Goal: Check status: Check status

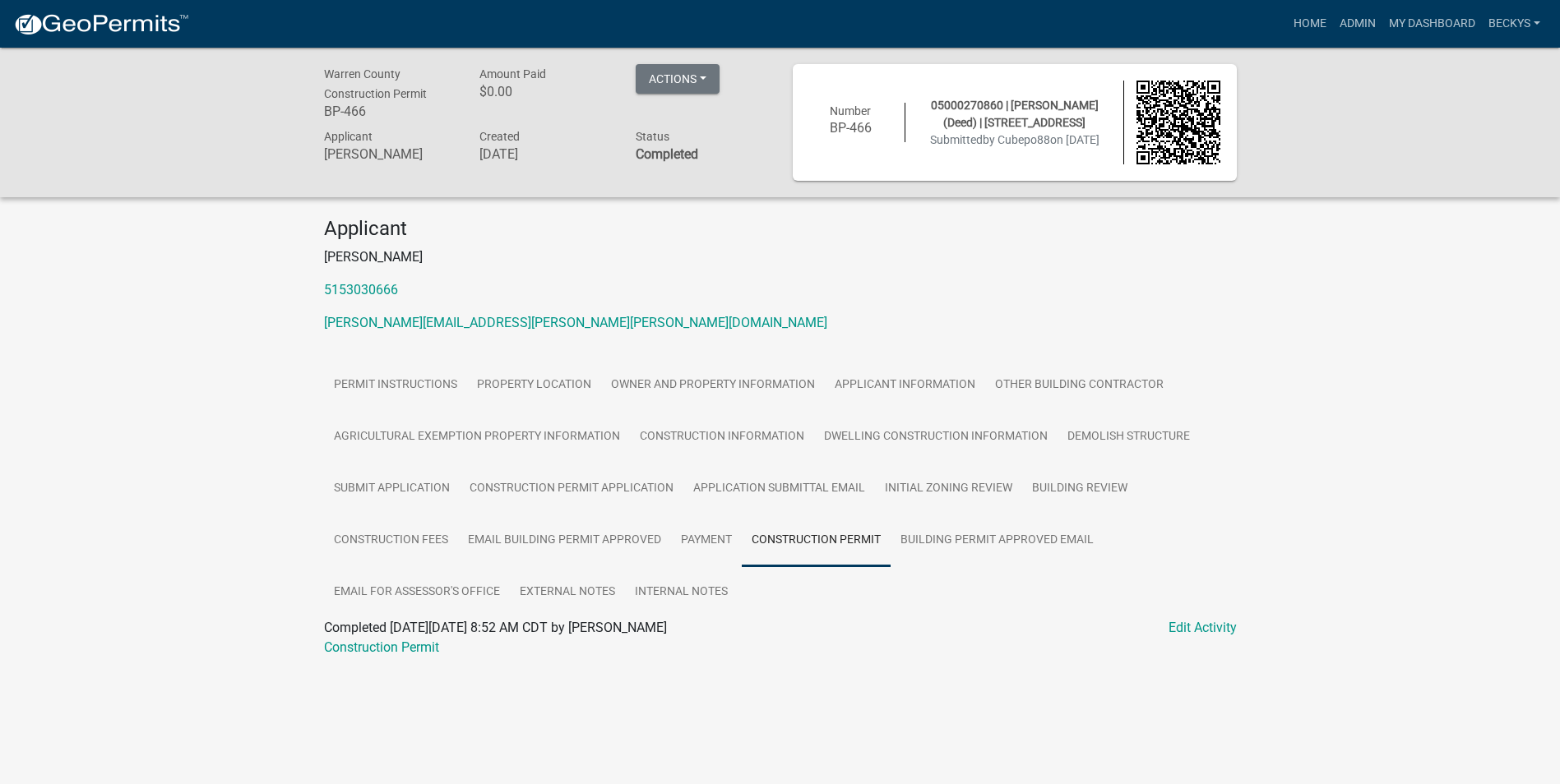
scroll to position [48, 0]
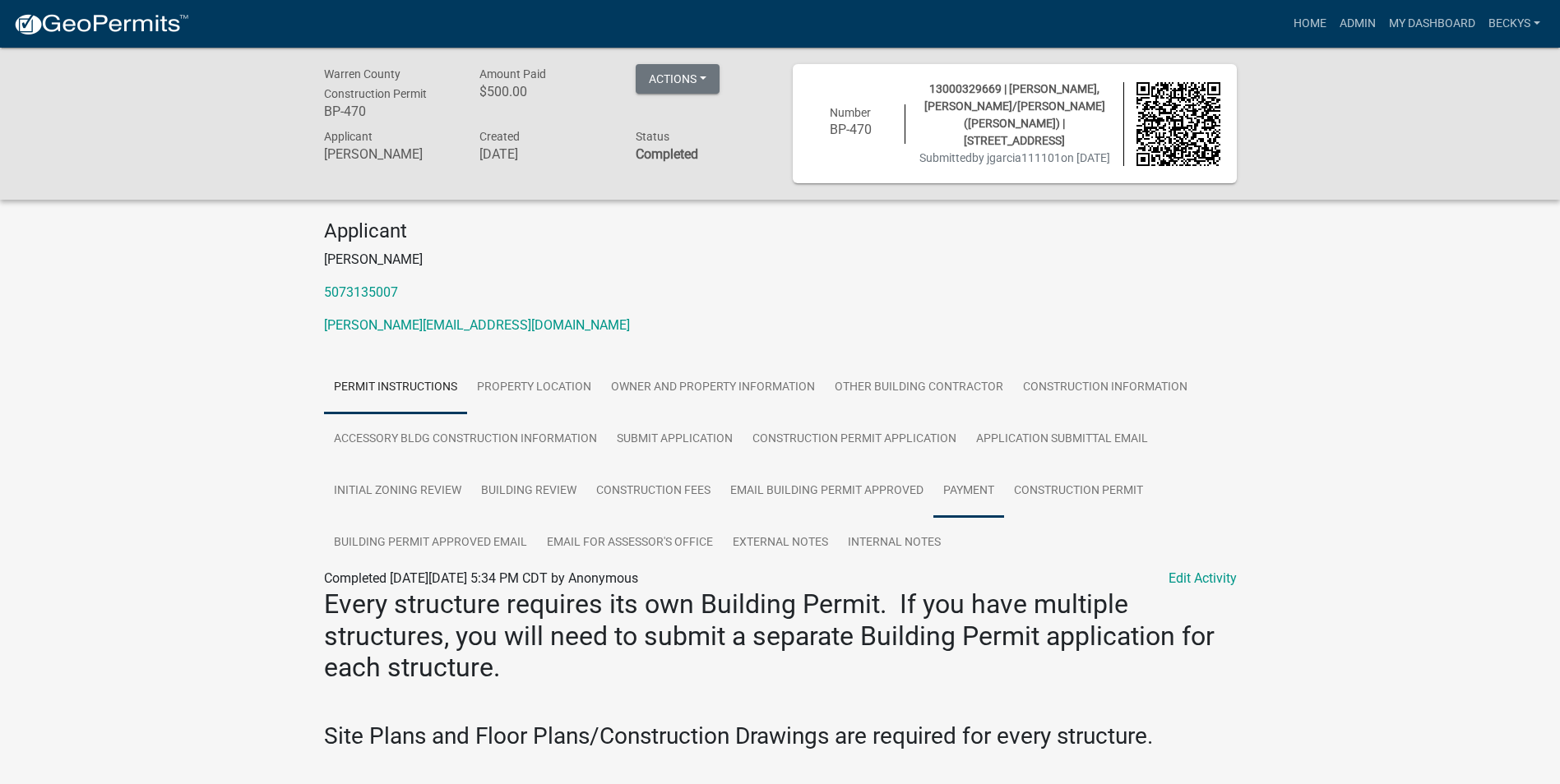
drag, startPoint x: 965, startPoint y: 486, endPoint x: 943, endPoint y: 495, distance: 23.8
click at [965, 486] on link "Payment" at bounding box center [968, 492] width 71 height 52
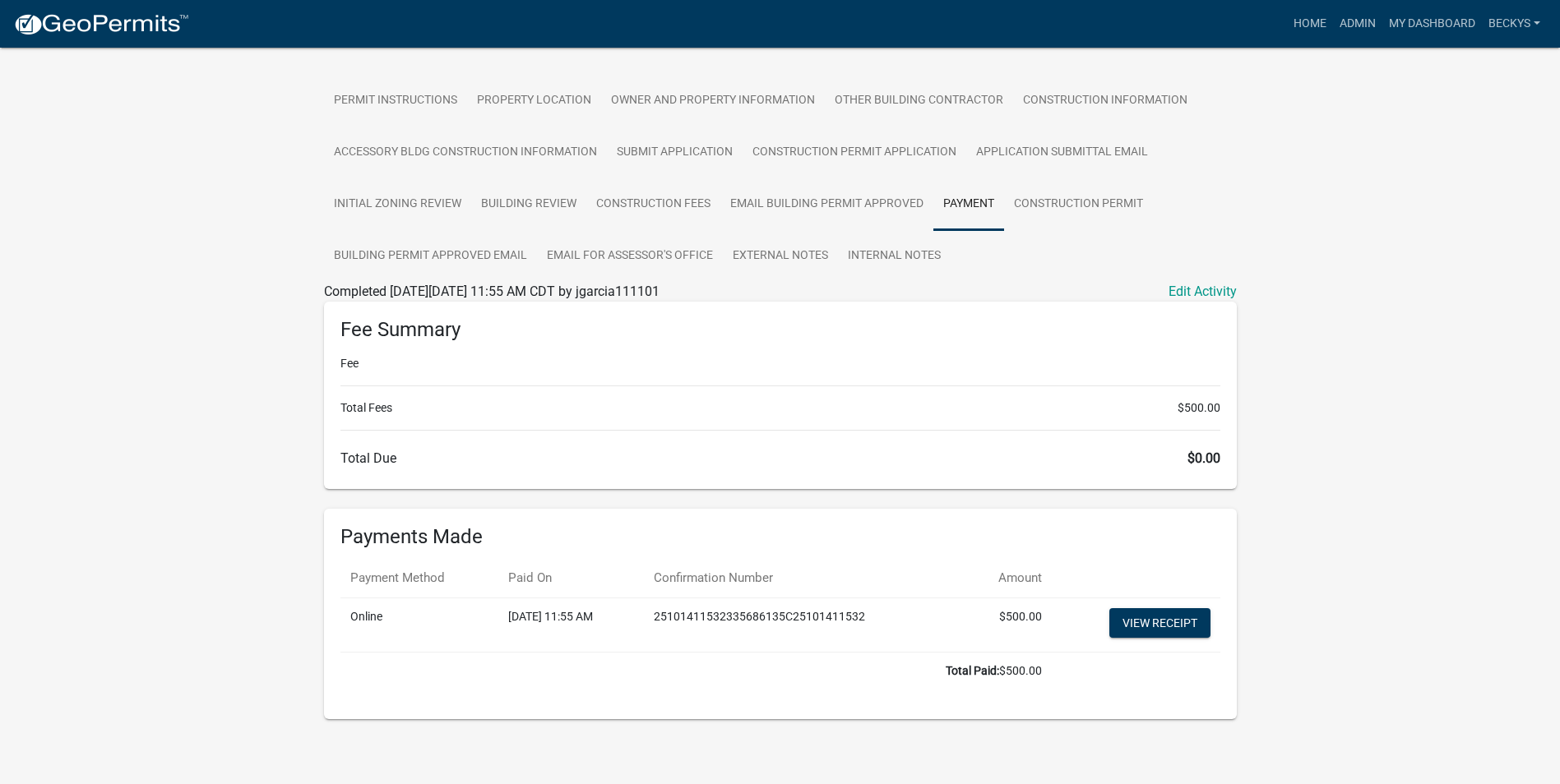
scroll to position [291, 0]
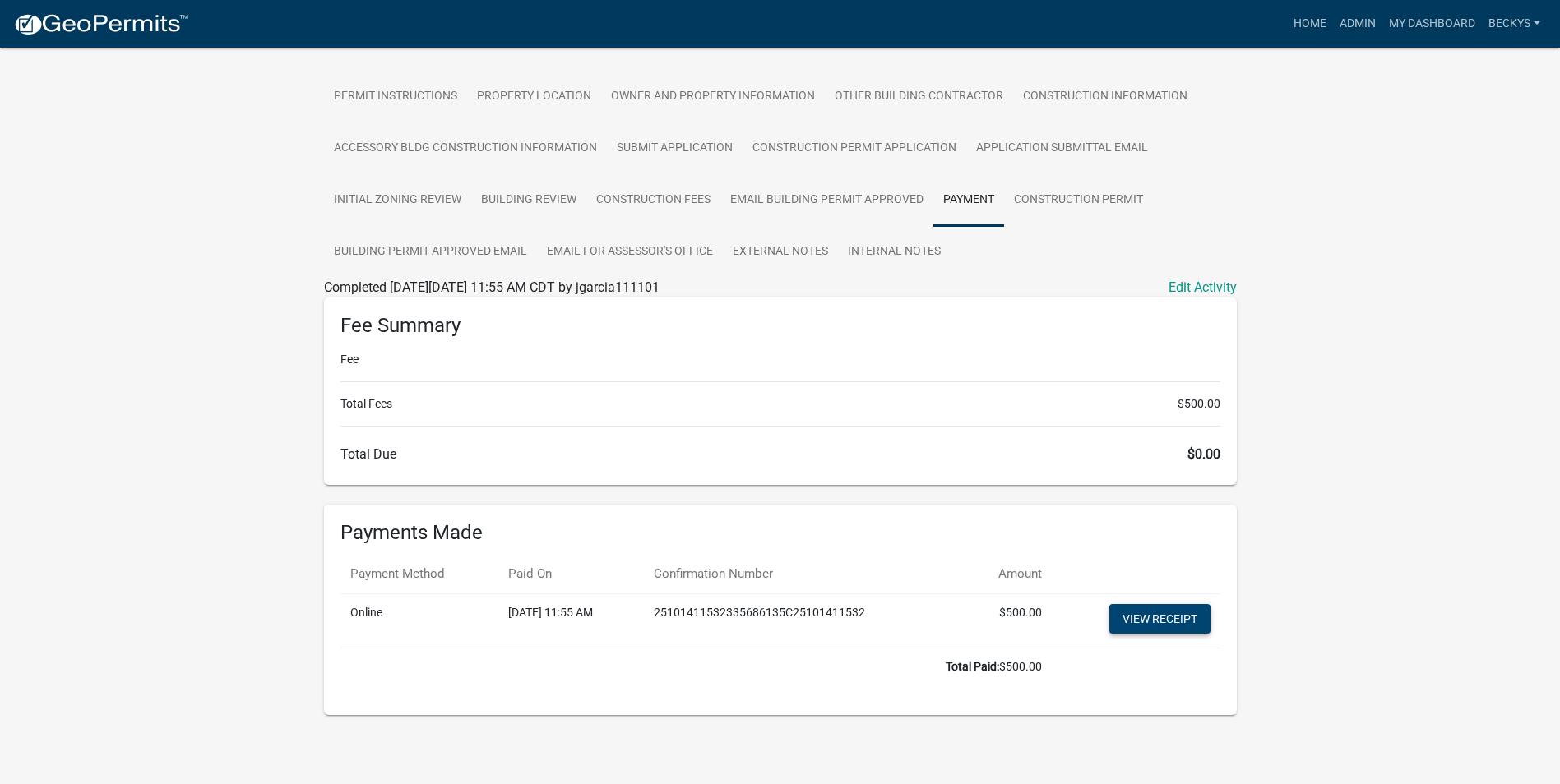
click at [1160, 615] on link "View receipt" at bounding box center [1160, 619] width 101 height 30
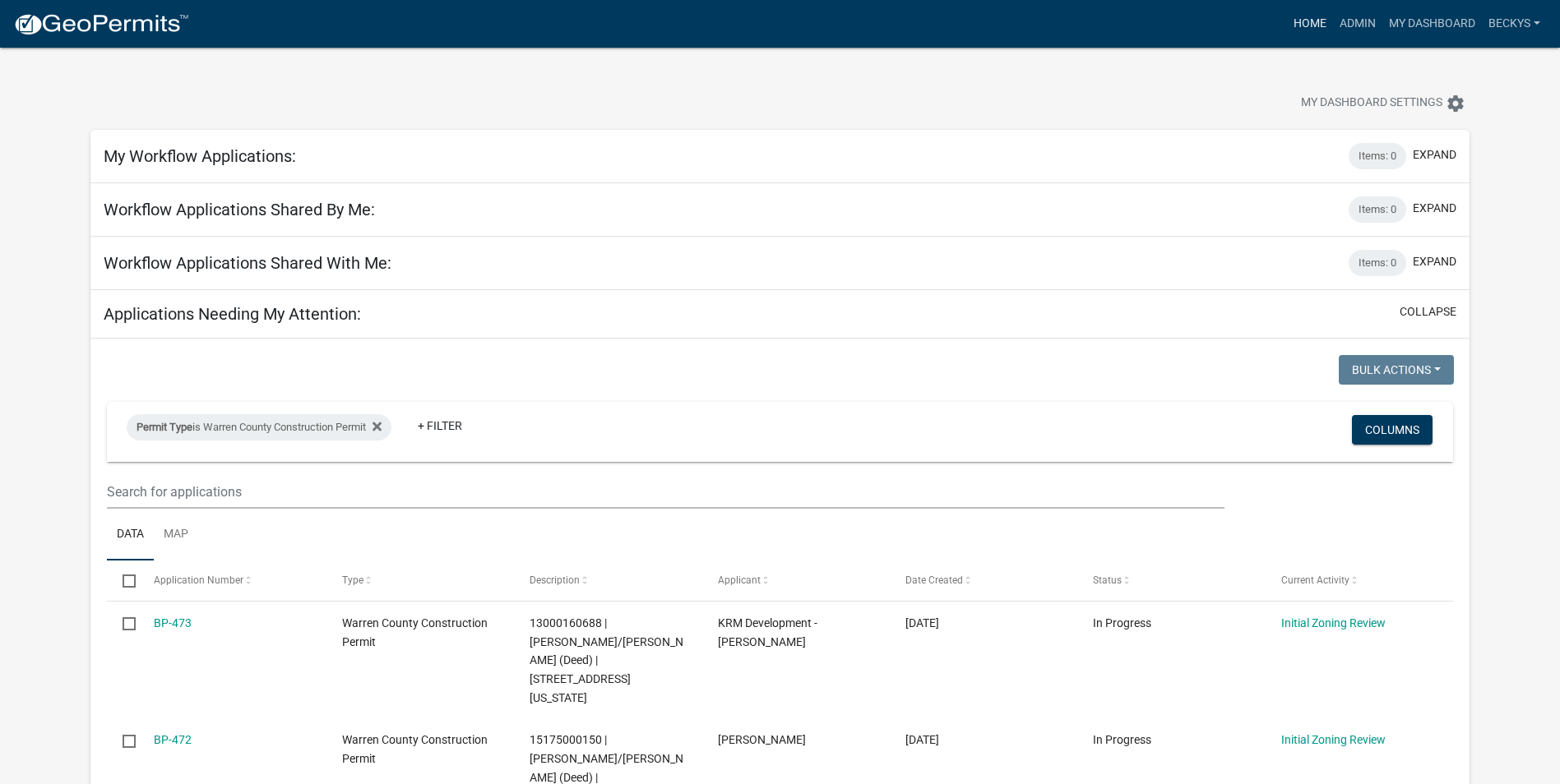
click at [1308, 21] on link "Home" at bounding box center [1309, 23] width 46 height 31
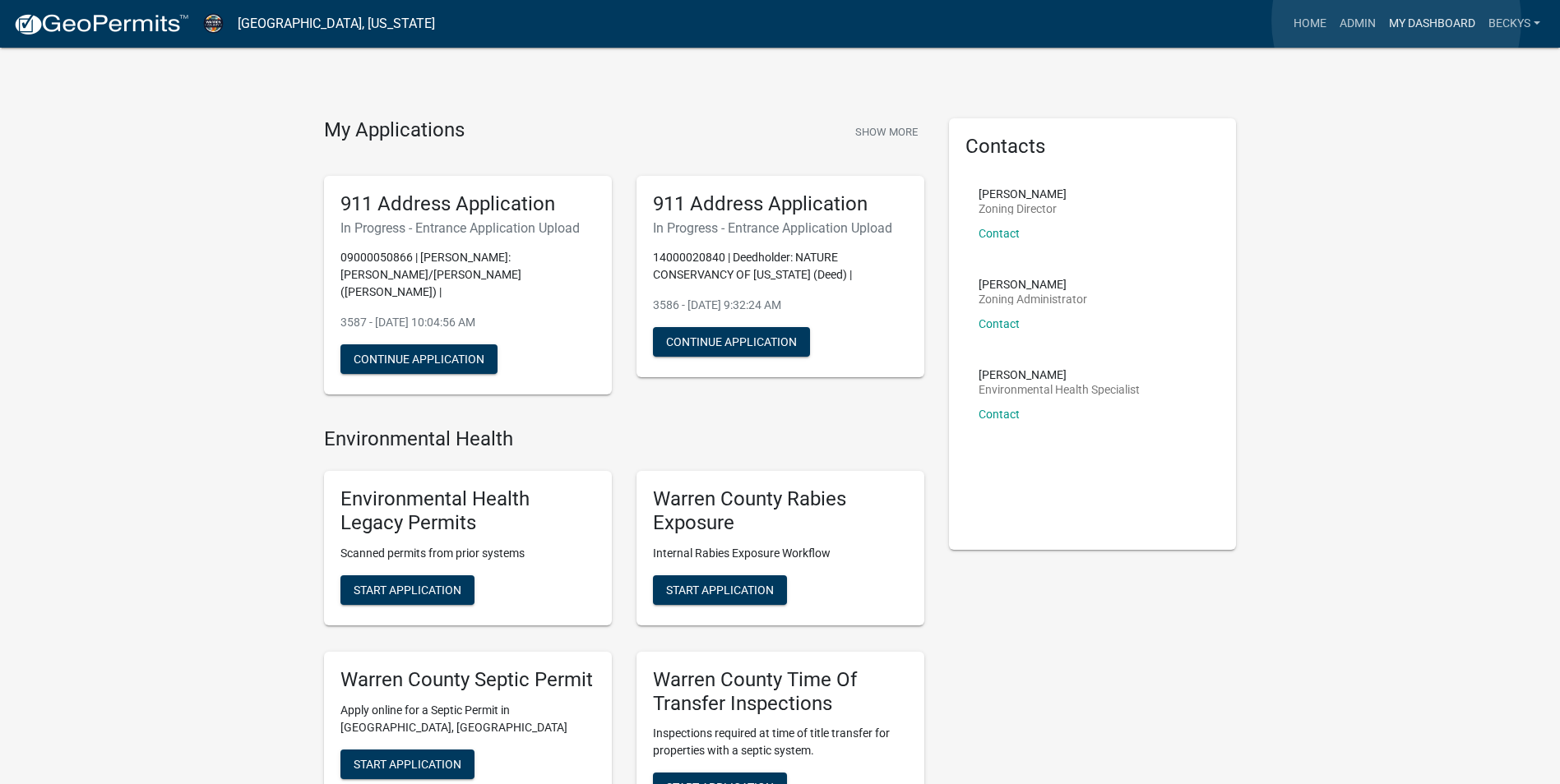
click at [1396, 21] on link "My Dashboard" at bounding box center [1432, 23] width 99 height 31
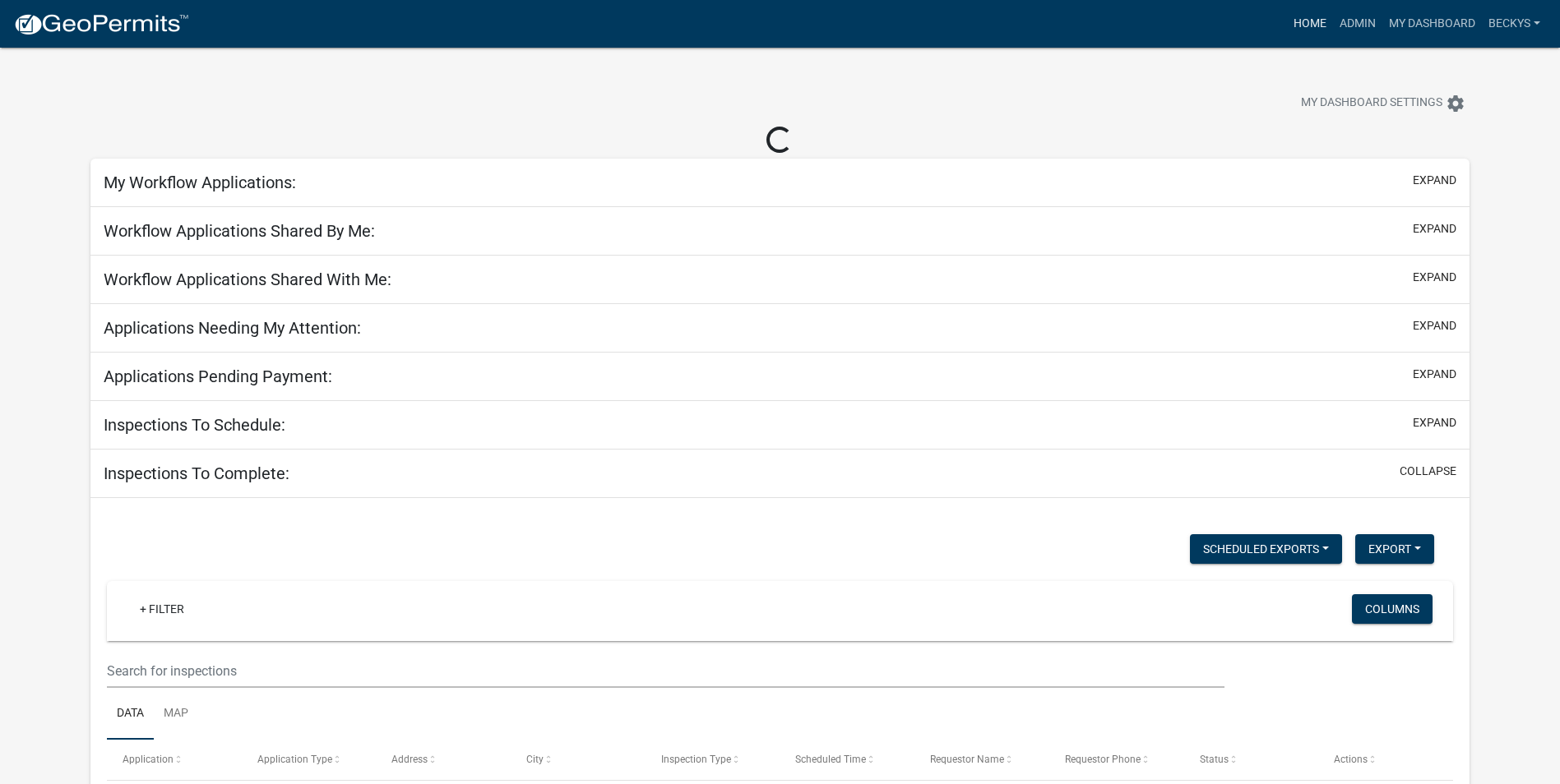
click at [1313, 23] on link "Home" at bounding box center [1309, 23] width 46 height 31
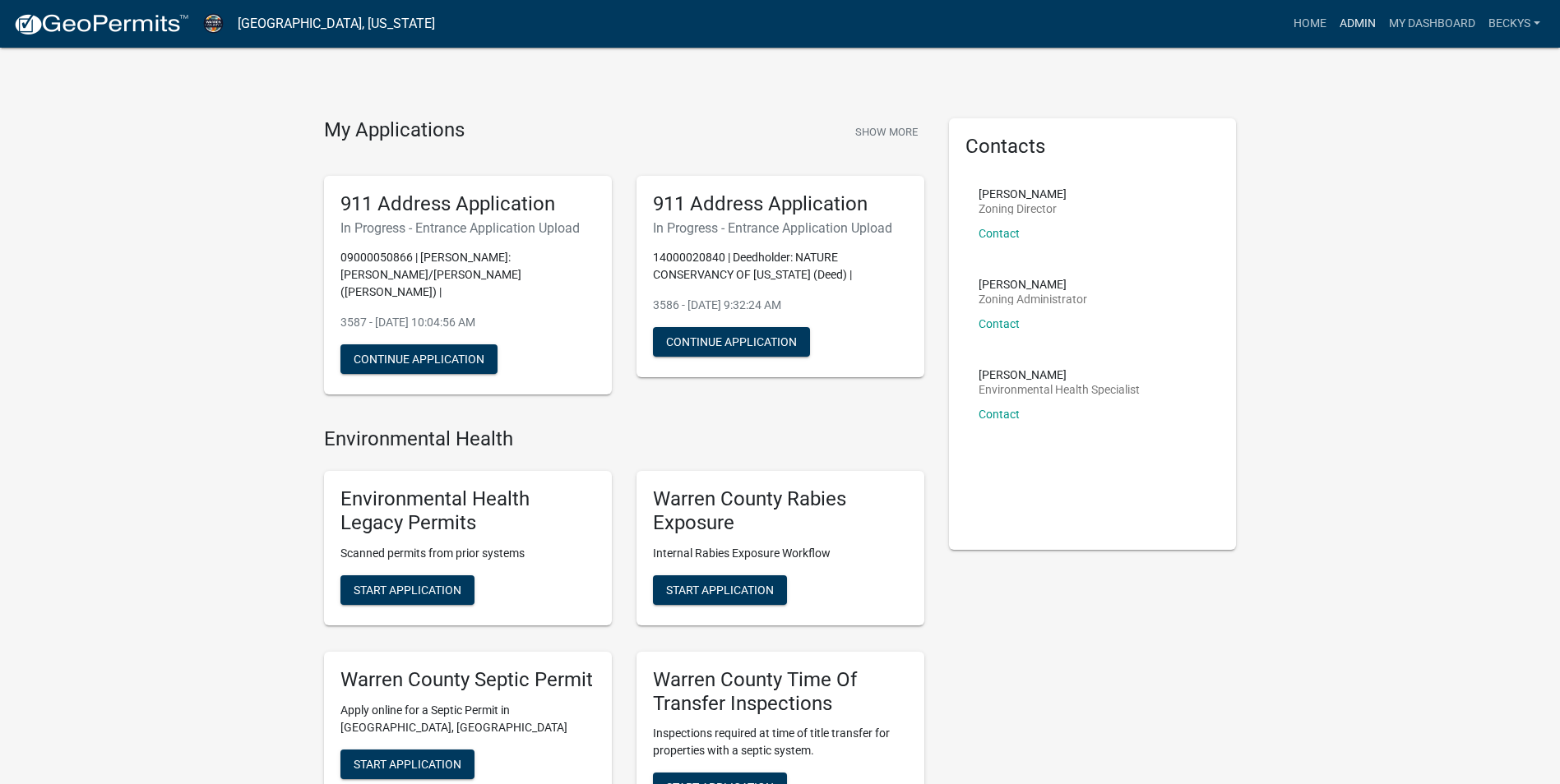
click at [1355, 25] on link "Admin" at bounding box center [1357, 23] width 50 height 31
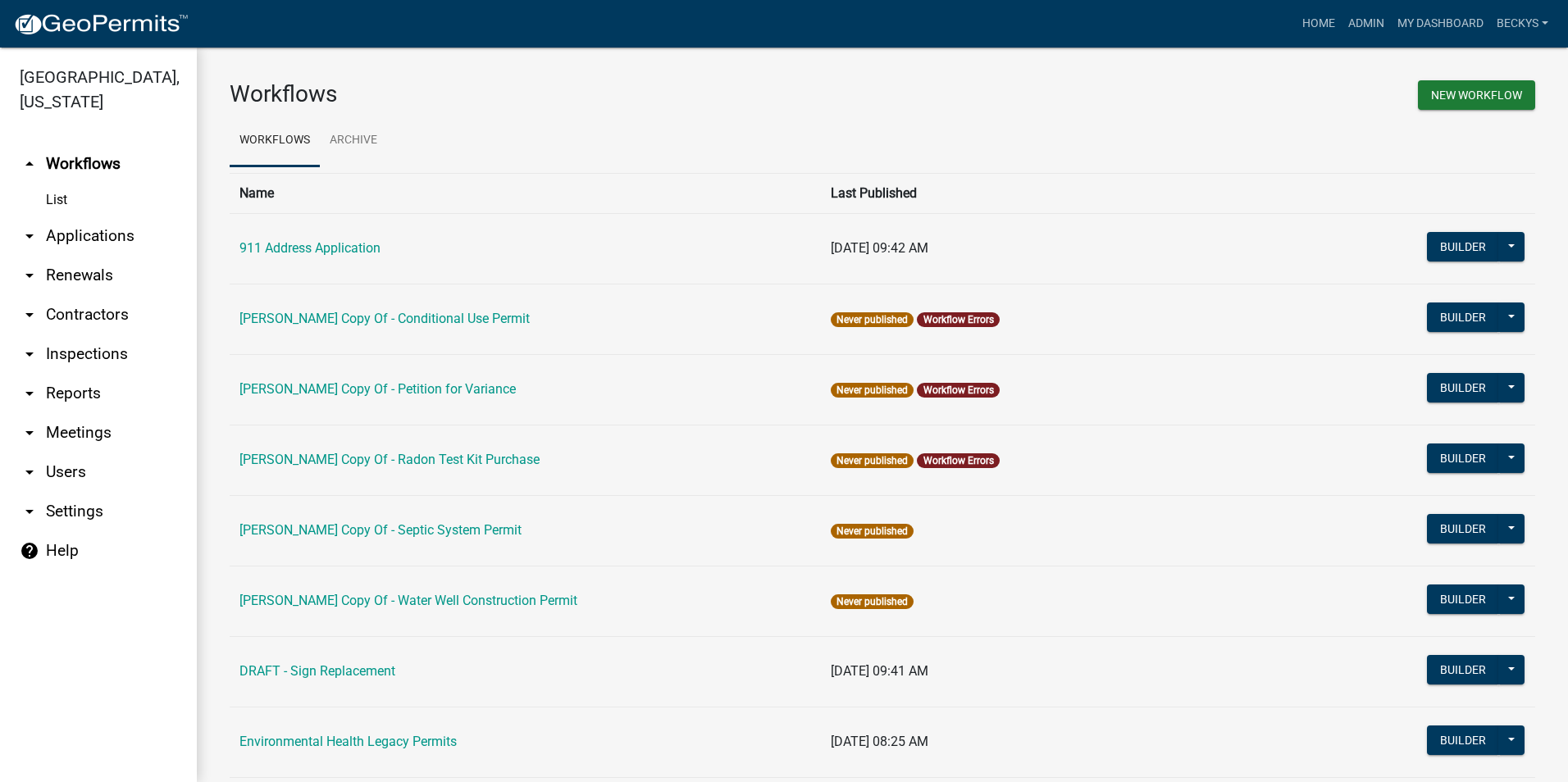
click at [112, 216] on link "arrow_drop_down Applications" at bounding box center [98, 235] width 197 height 39
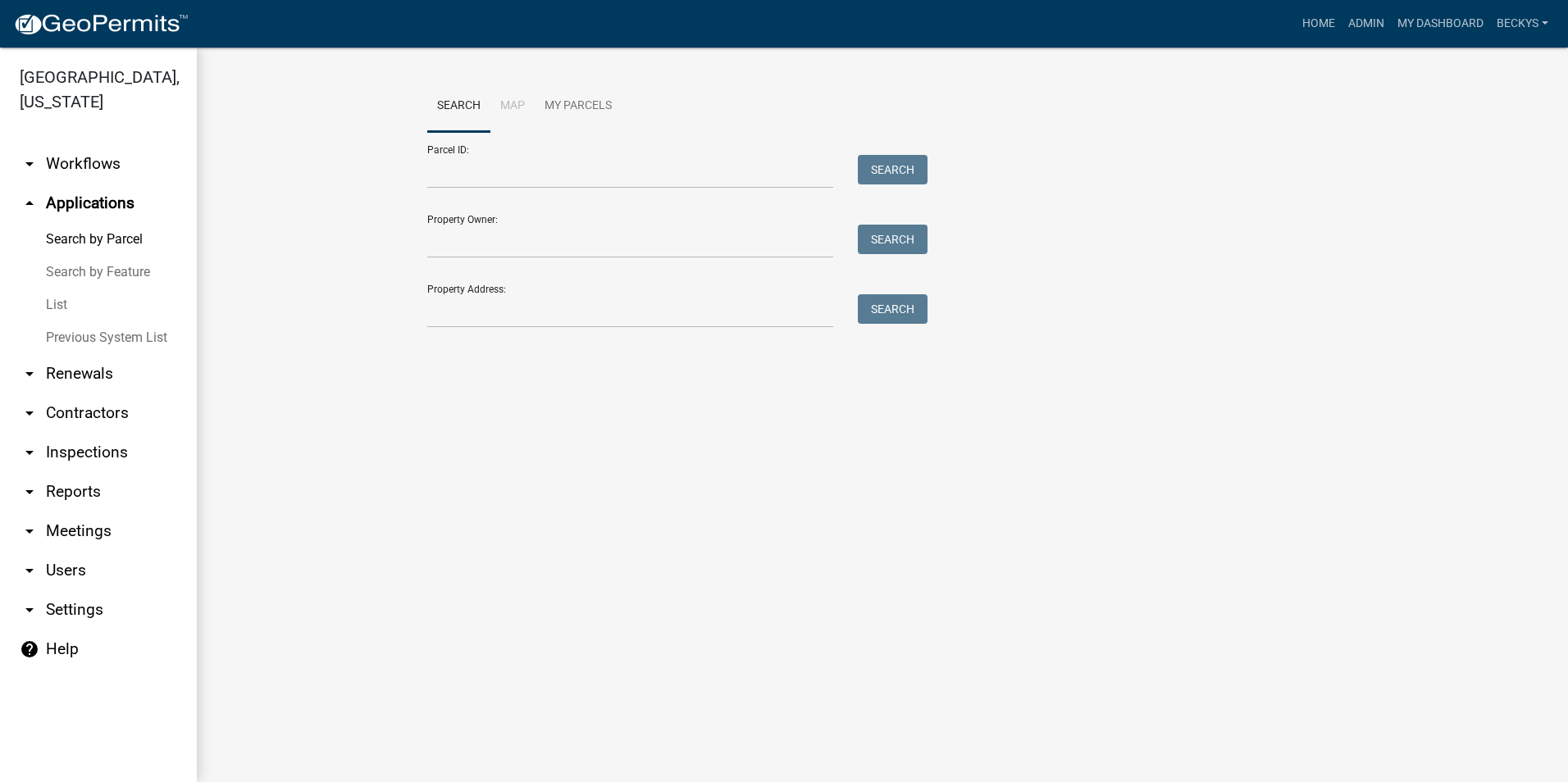
click at [67, 288] on link "List" at bounding box center [98, 305] width 197 height 33
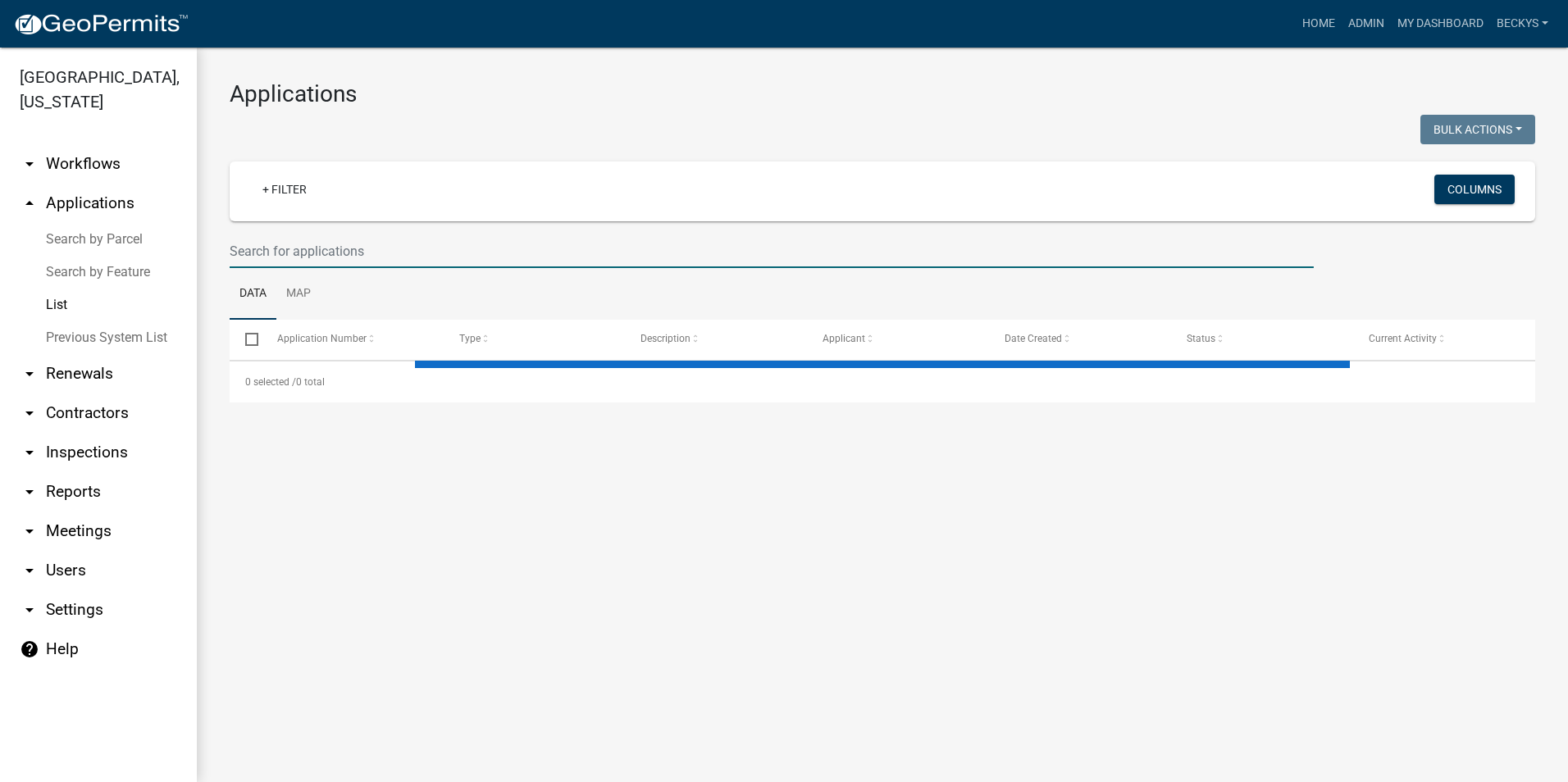
click at [262, 255] on input "text" at bounding box center [771, 251] width 1084 height 34
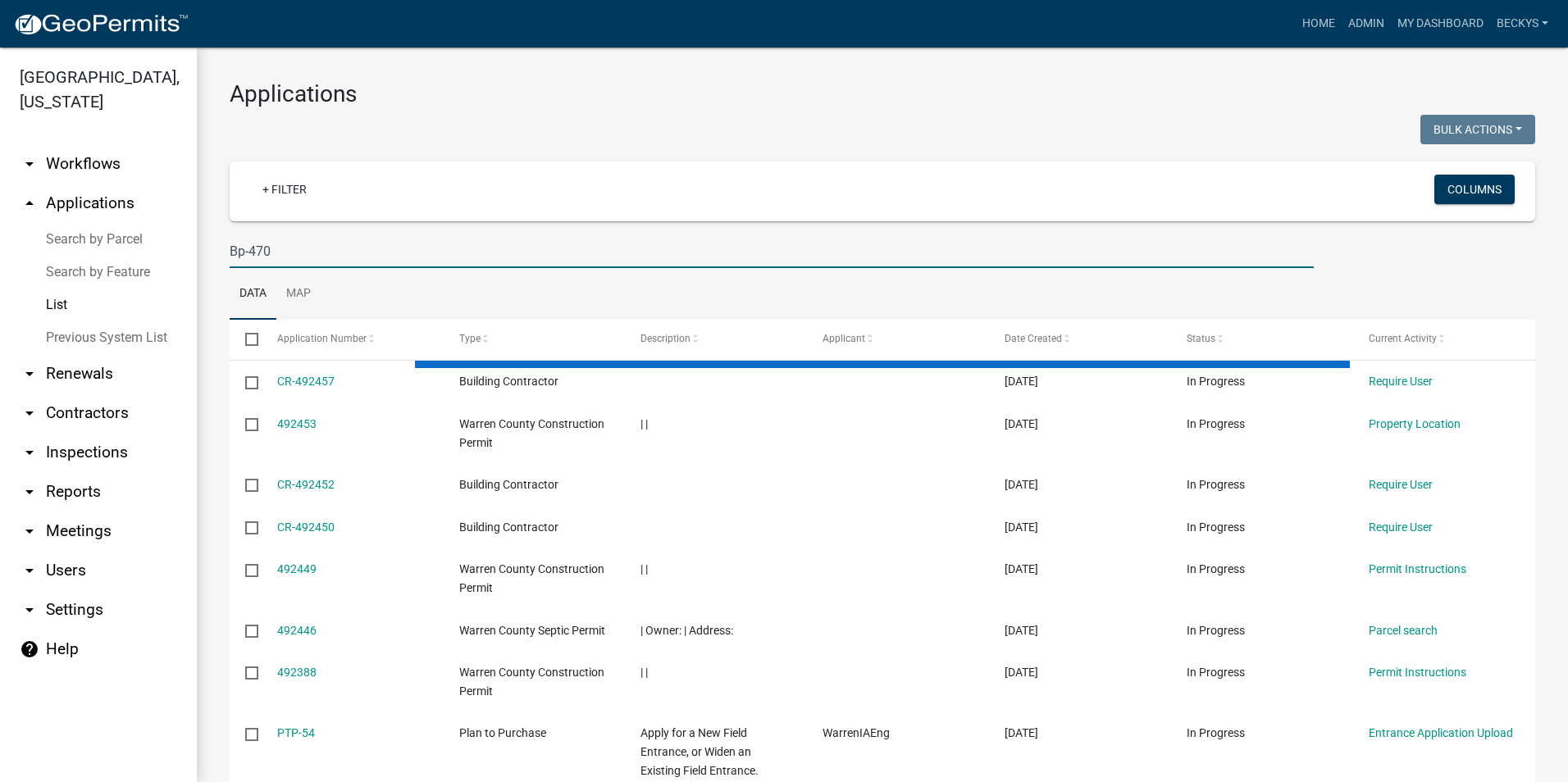
type input "Bp-470"
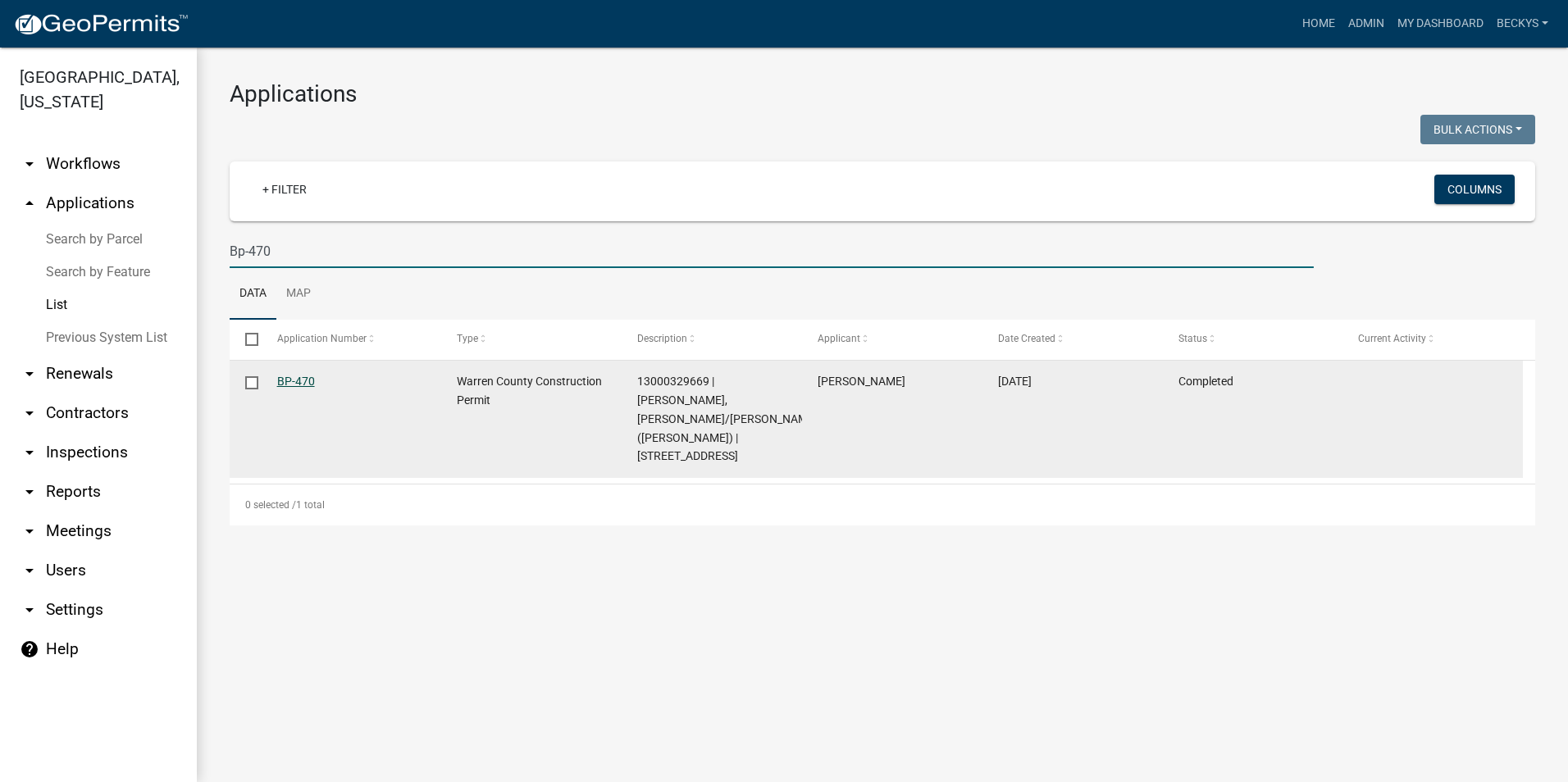
click at [278, 381] on link "BP-470" at bounding box center [295, 381] width 37 height 13
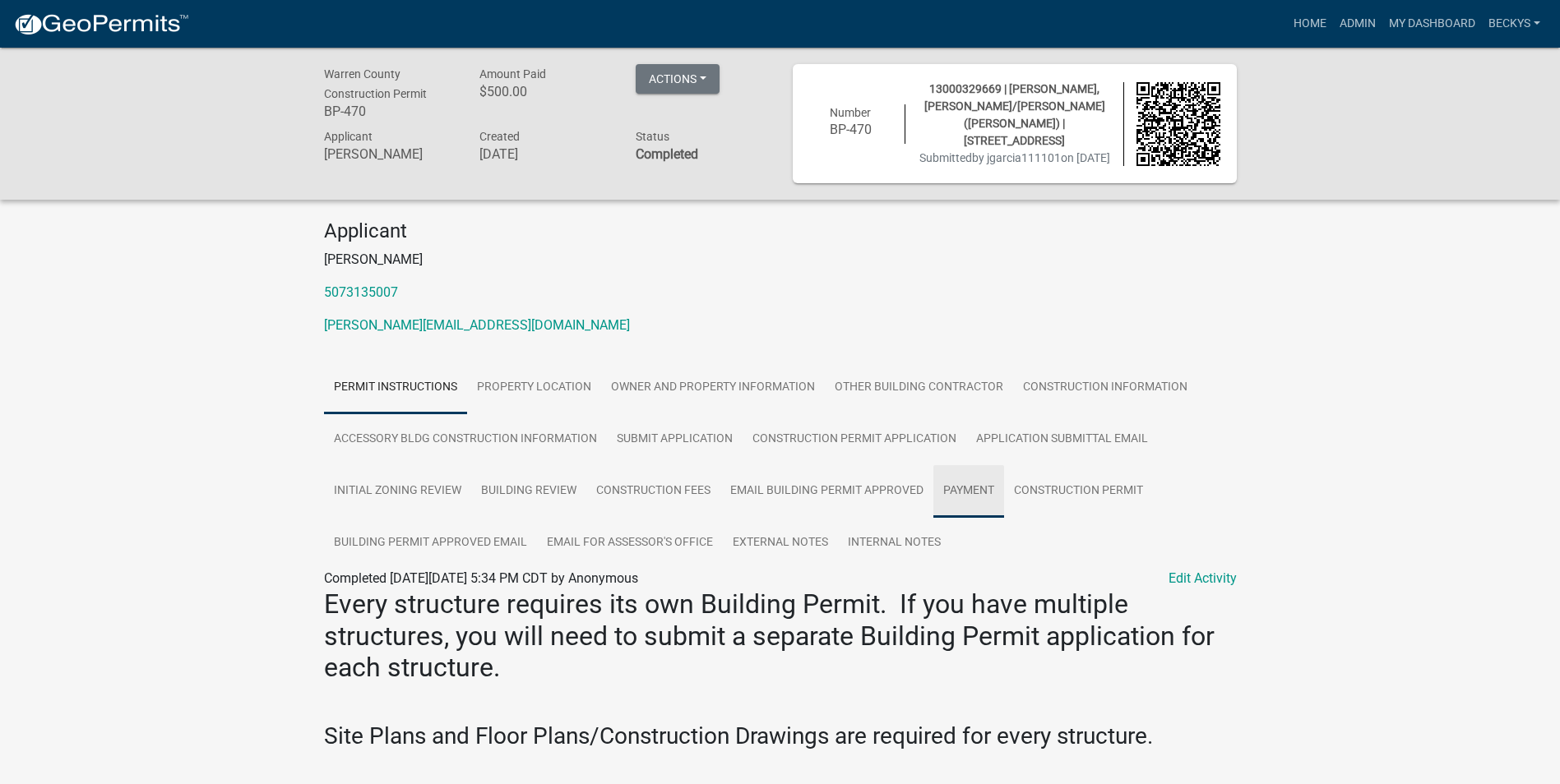
click at [957, 489] on link "Payment" at bounding box center [968, 492] width 71 height 52
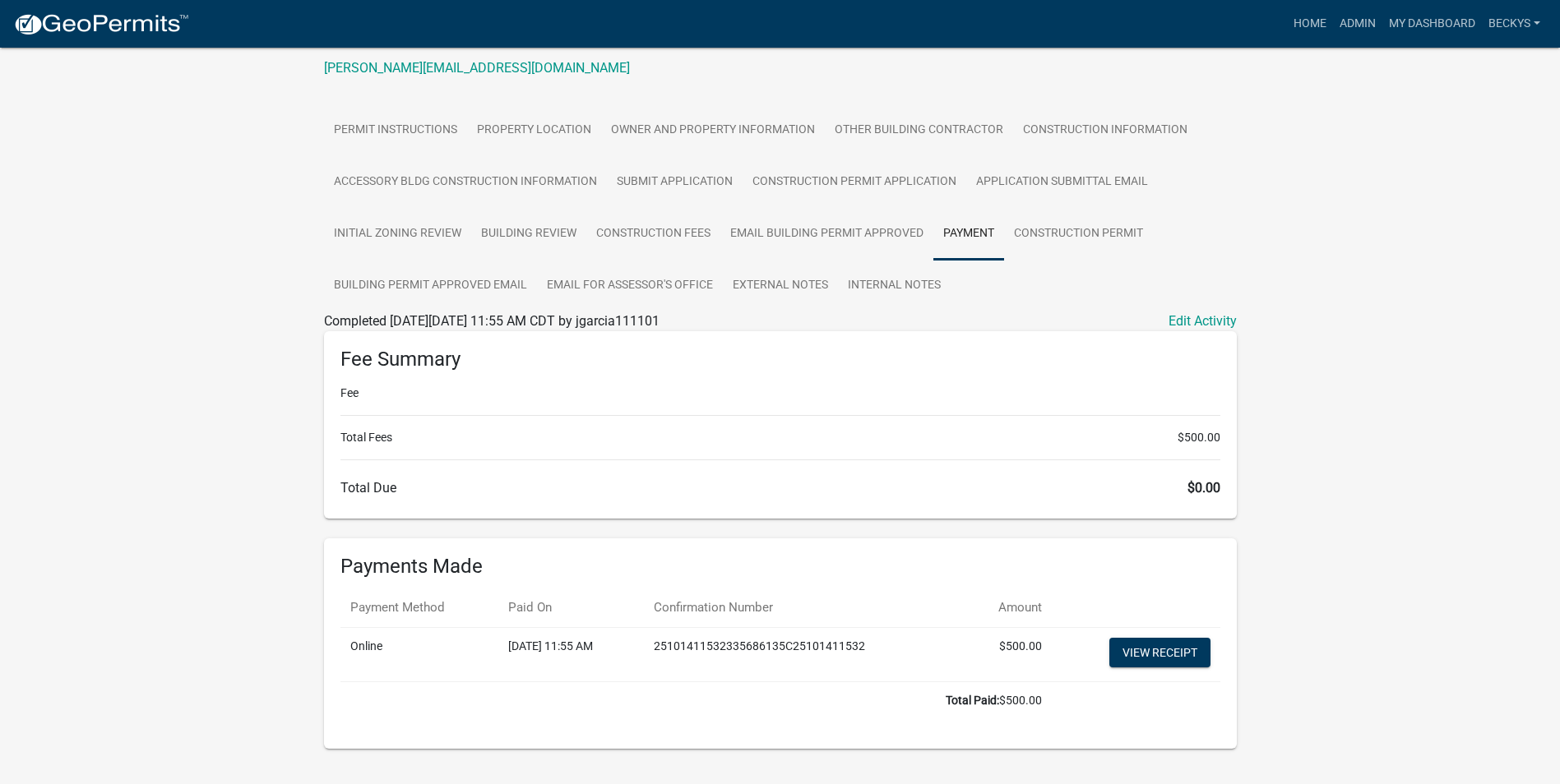
scroll to position [291, 0]
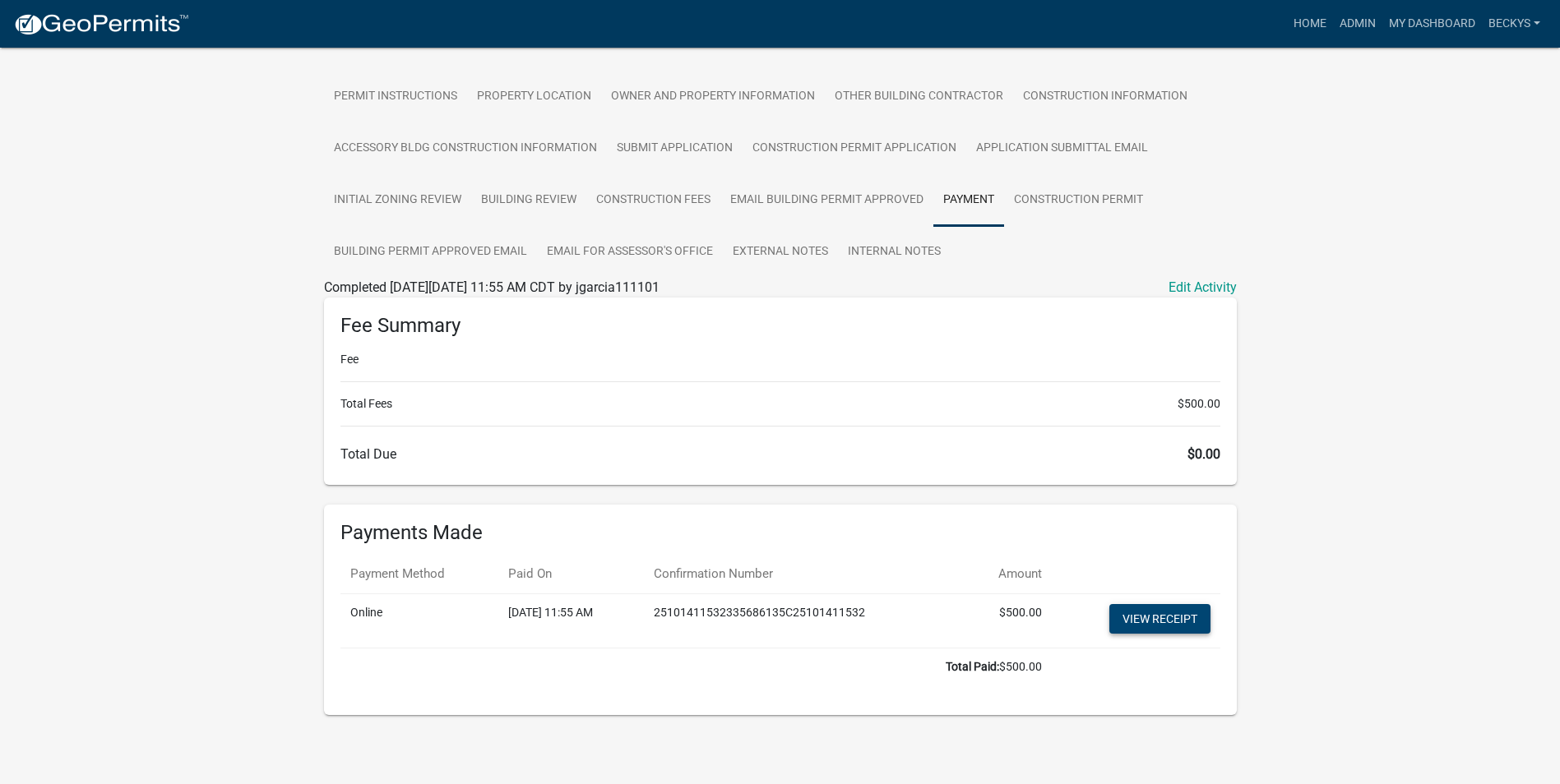
click at [1165, 615] on link "View receipt" at bounding box center [1160, 619] width 101 height 30
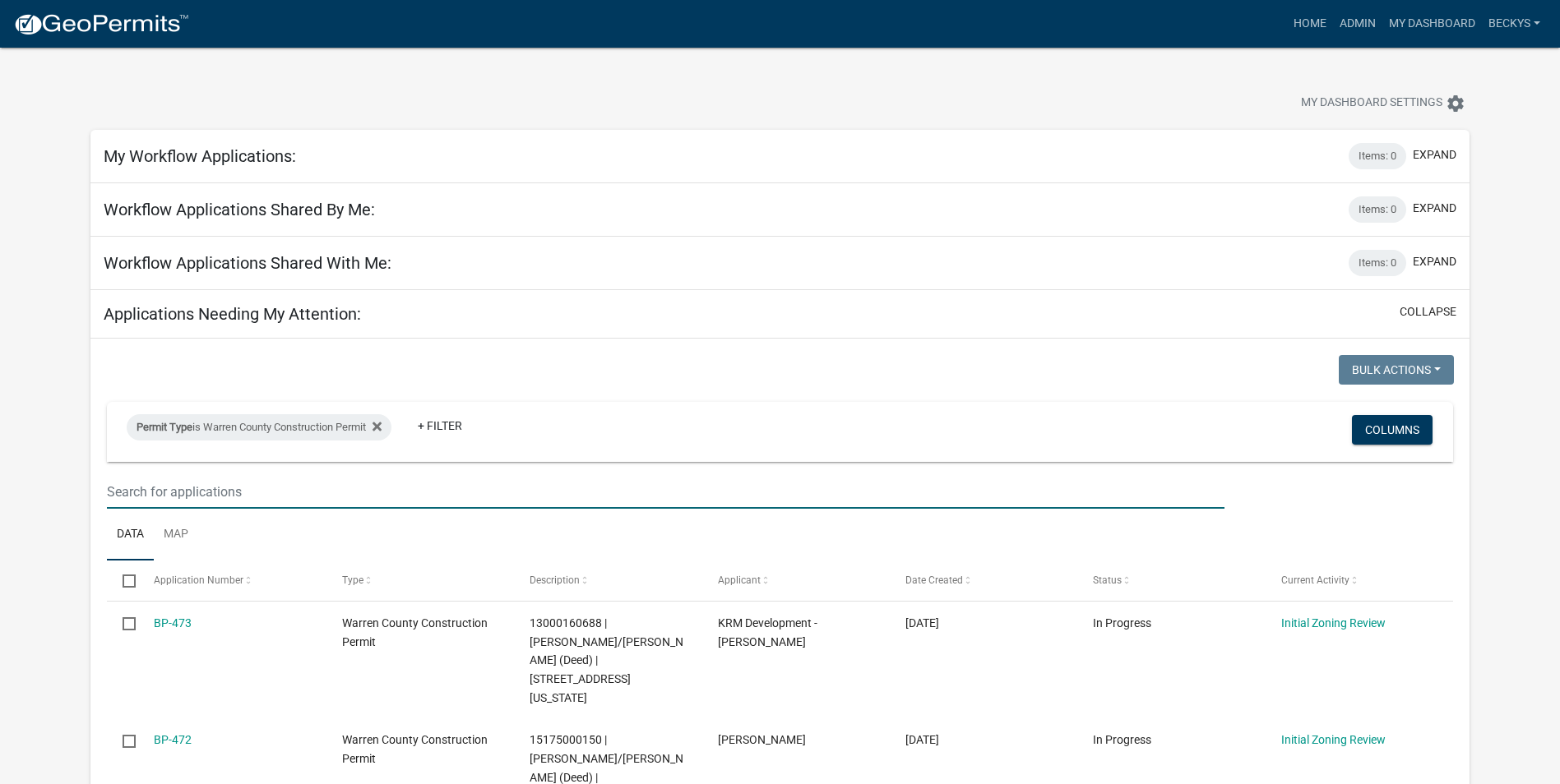
click at [124, 494] on input "text" at bounding box center [666, 492] width 1118 height 34
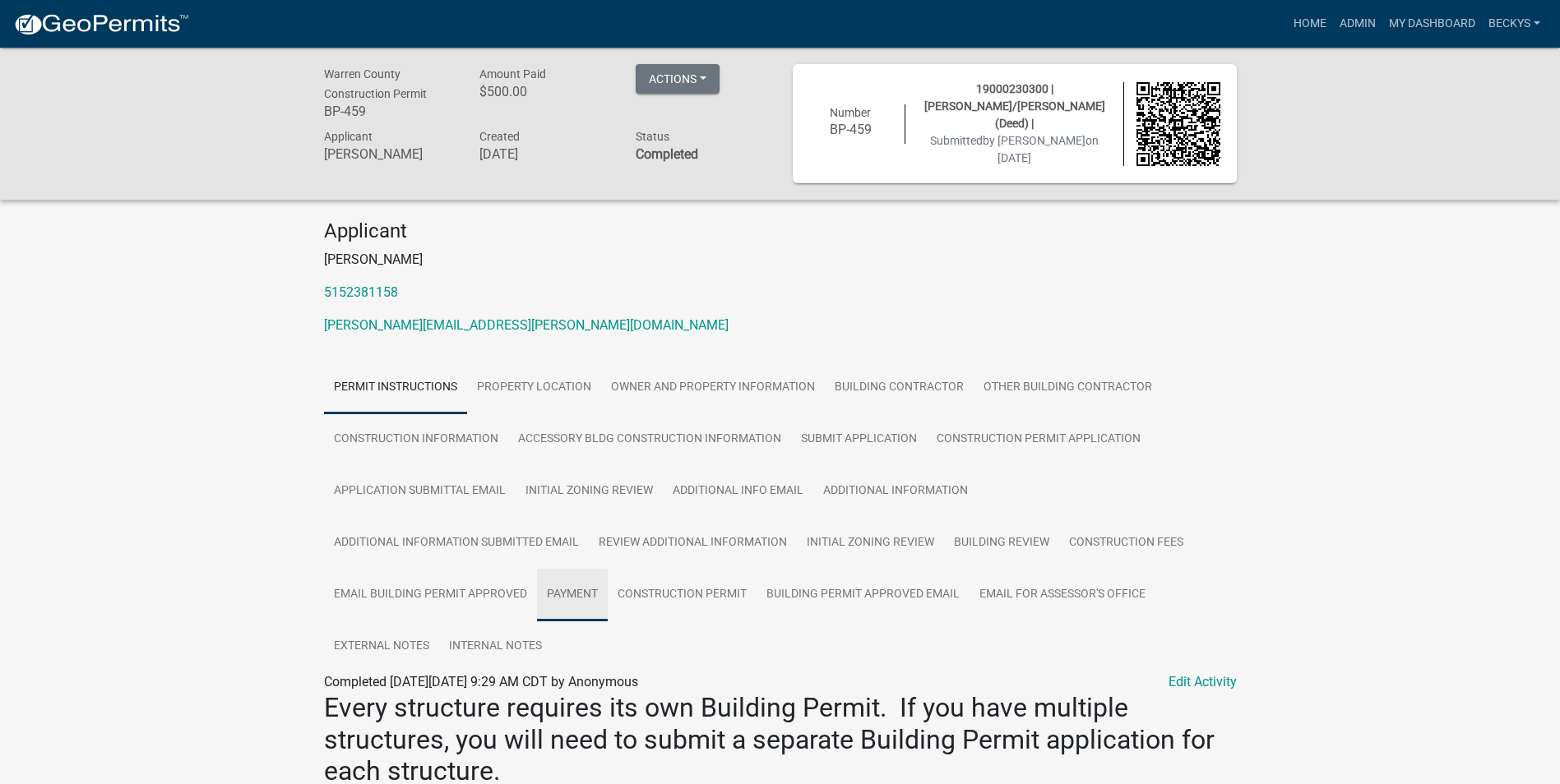
click at [562, 594] on link "Payment" at bounding box center [572, 595] width 71 height 52
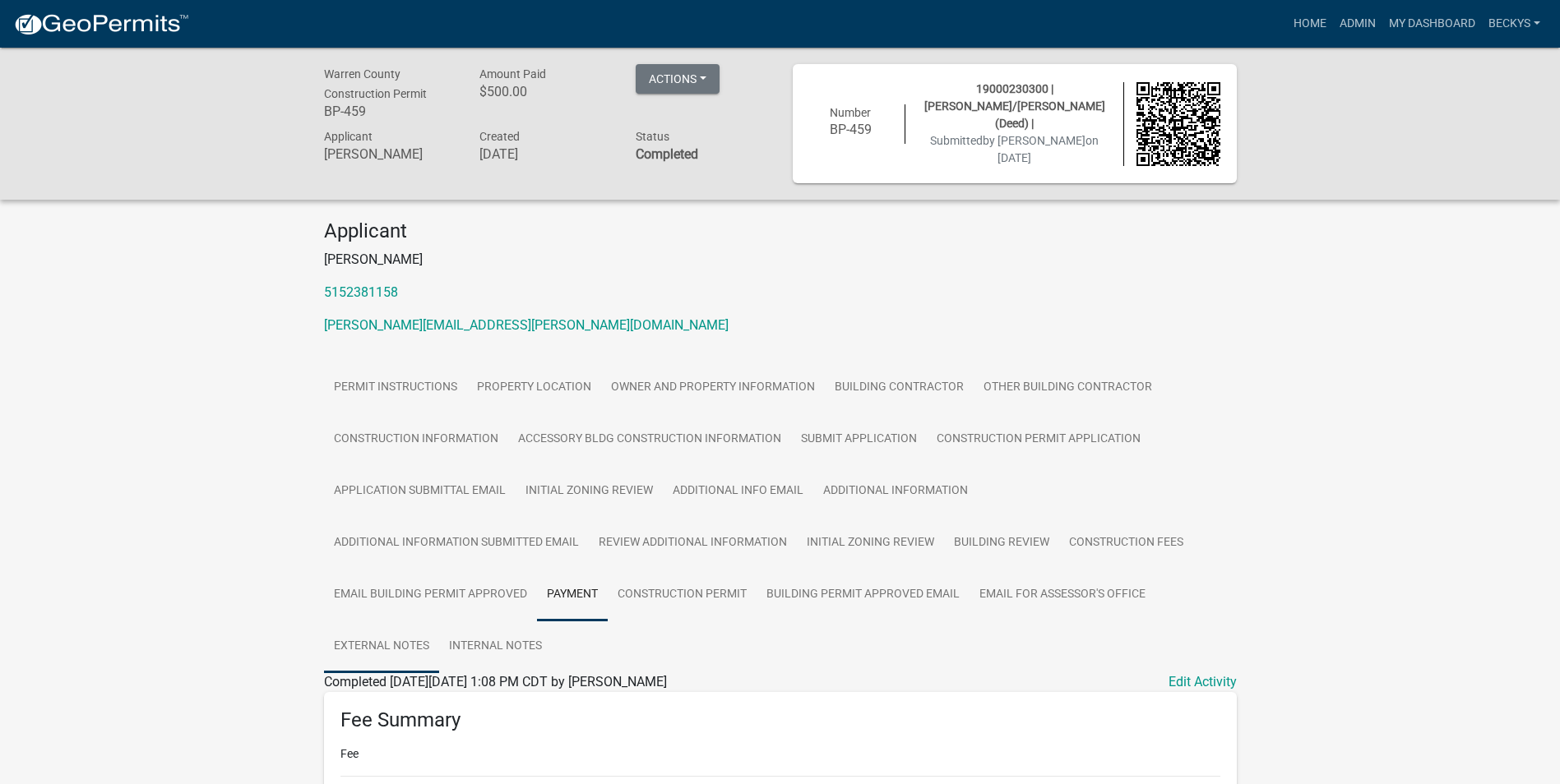
scroll to position [392, 0]
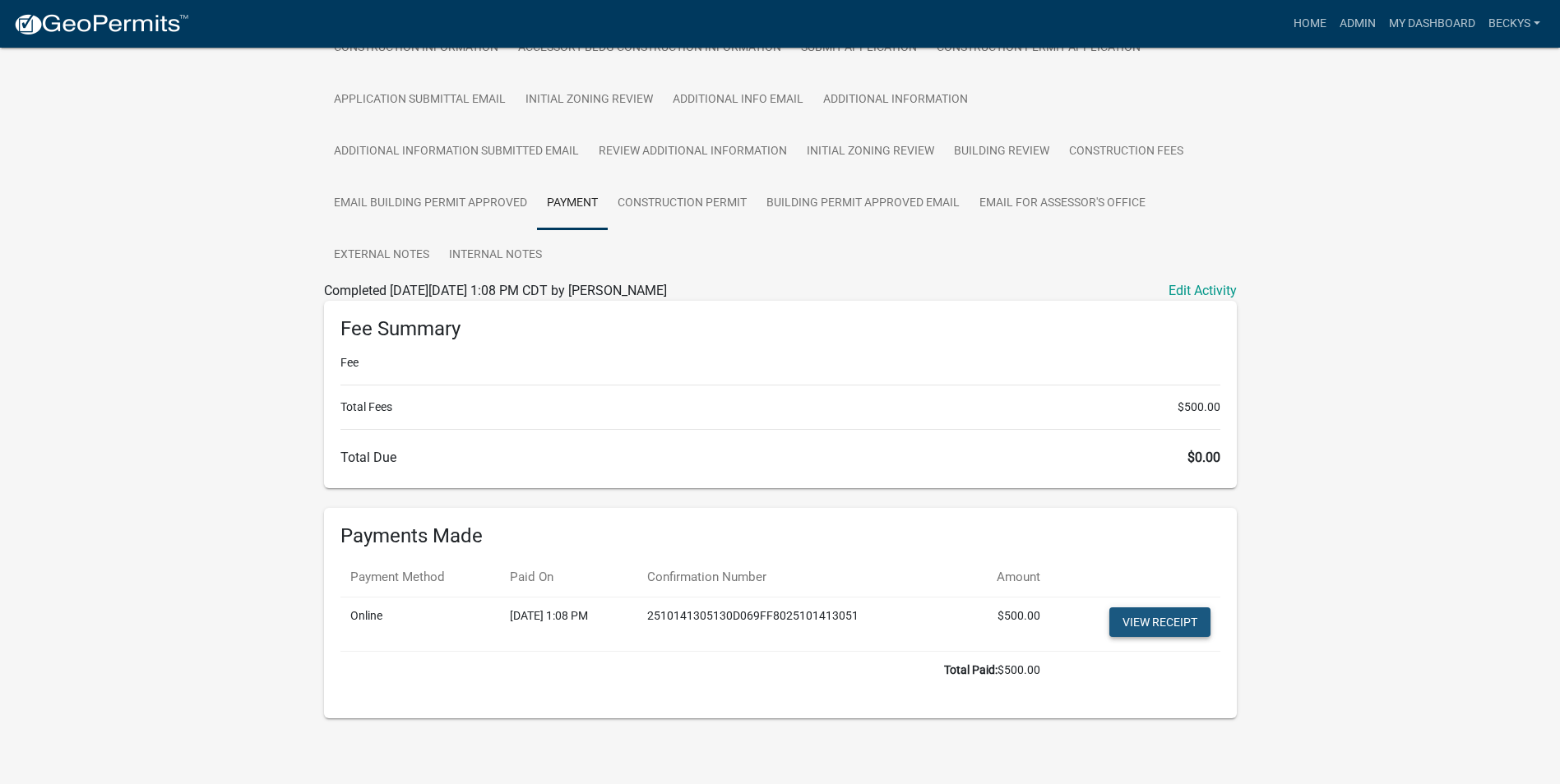
click at [1140, 615] on link "View receipt" at bounding box center [1160, 622] width 101 height 30
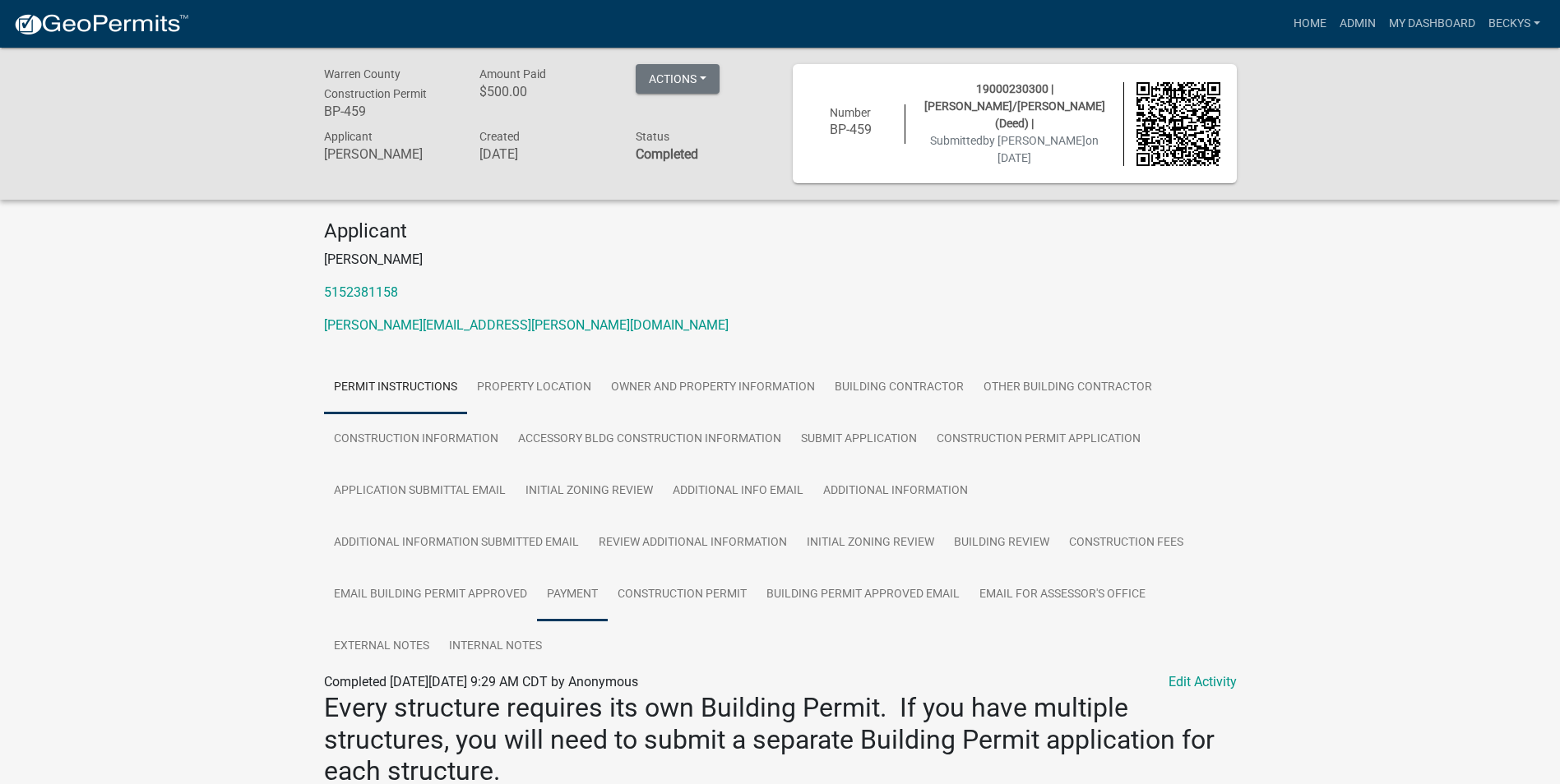
click at [571, 591] on link "Payment" at bounding box center [572, 595] width 71 height 52
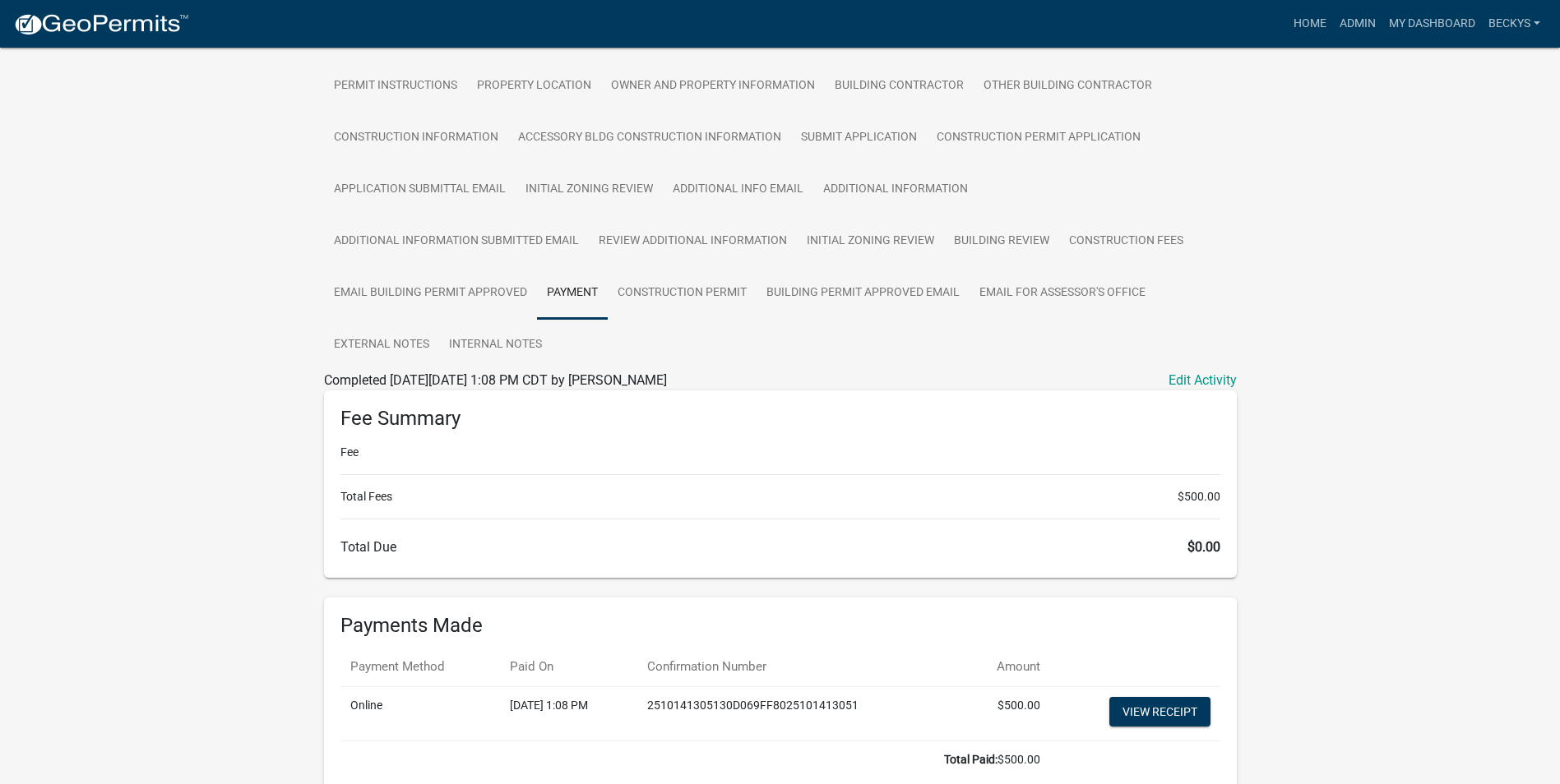
scroll to position [329, 0]
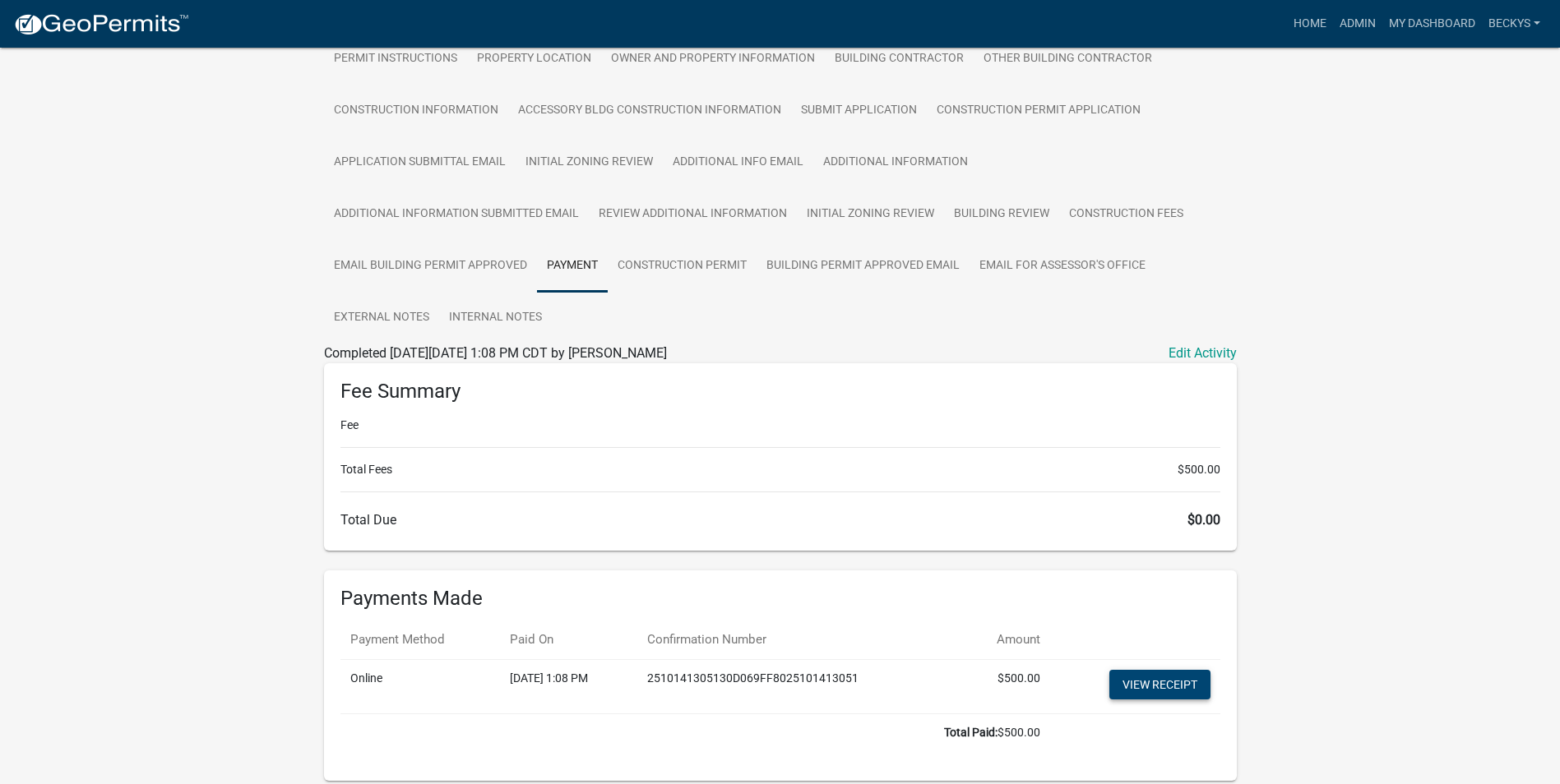
click at [1167, 678] on link "View receipt" at bounding box center [1160, 685] width 101 height 30
click at [98, 161] on div "Warren County Construction Permit BP-459 Amount Paid $500.00 Actions View recei…" at bounding box center [780, 274] width 1560 height 1110
